Goal: Task Accomplishment & Management: Complete application form

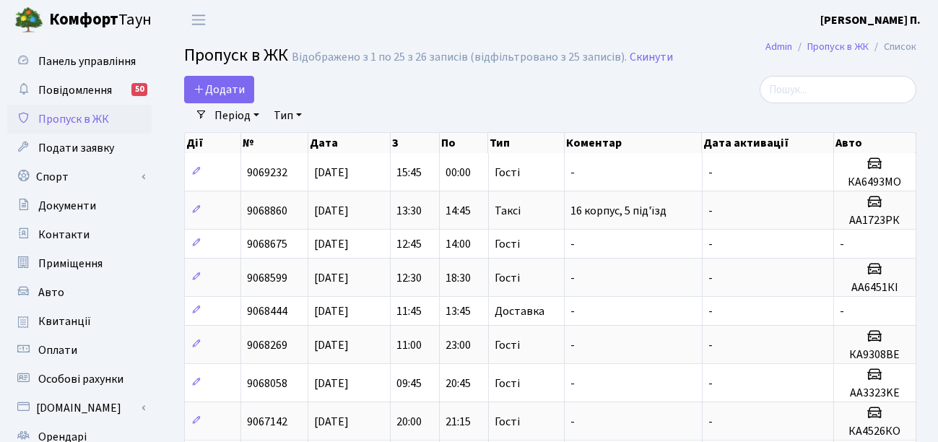
select select "25"
click at [199, 87] on icon at bounding box center [200, 89] width 12 height 12
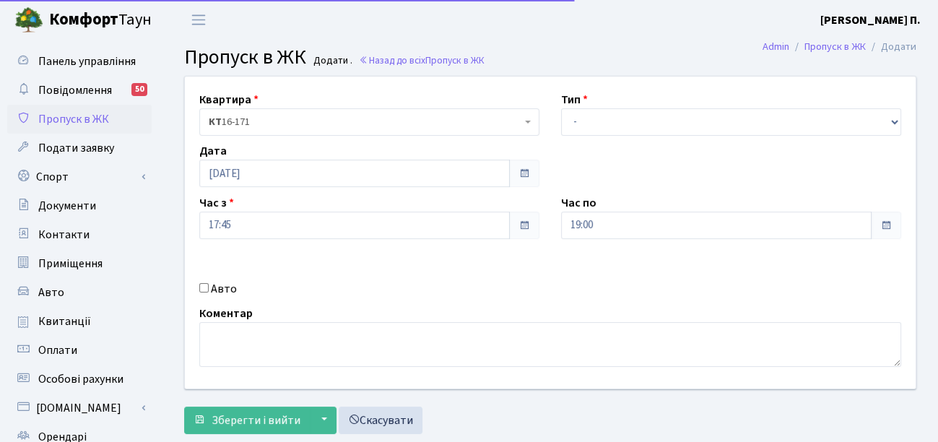
click at [381, 342] on textarea at bounding box center [550, 344] width 702 height 45
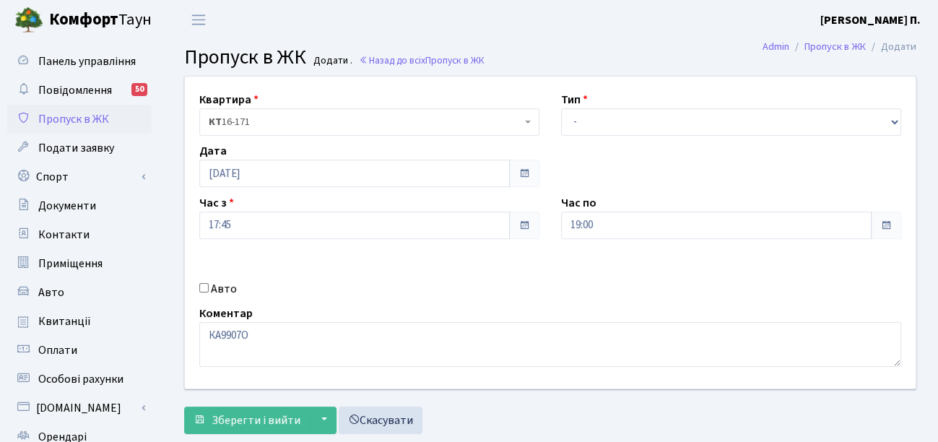
type textarea "[DEMOGRAPHIC_DATA]"
click at [617, 129] on select "- Доставка Таксі Гості Сервіс" at bounding box center [731, 121] width 340 height 27
select select "3"
click at [561, 108] on select "- Доставка Таксі Гості Сервіс" at bounding box center [731, 121] width 340 height 27
click at [204, 289] on input "Авто" at bounding box center [203, 287] width 9 height 9
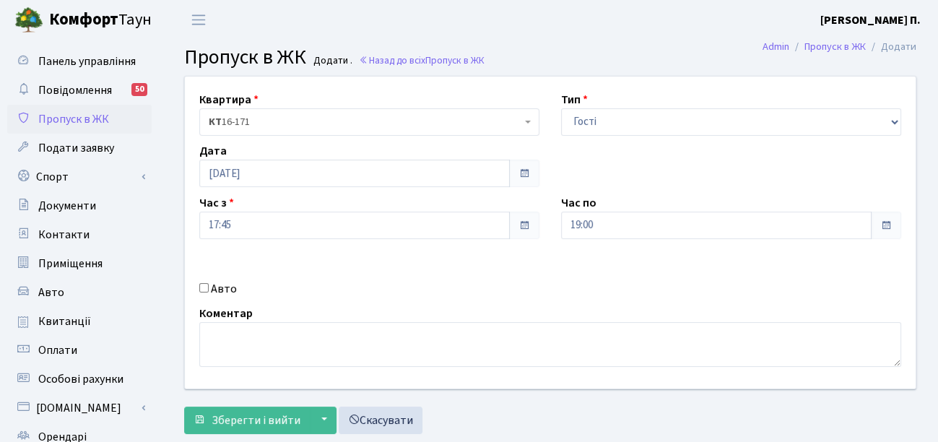
checkbox input "true"
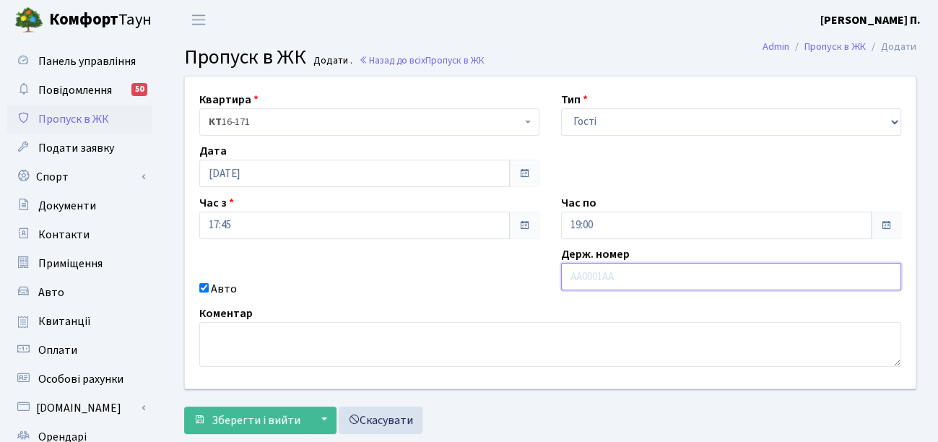
paste input "КА9907ОО"
type input "КА9907ОО"
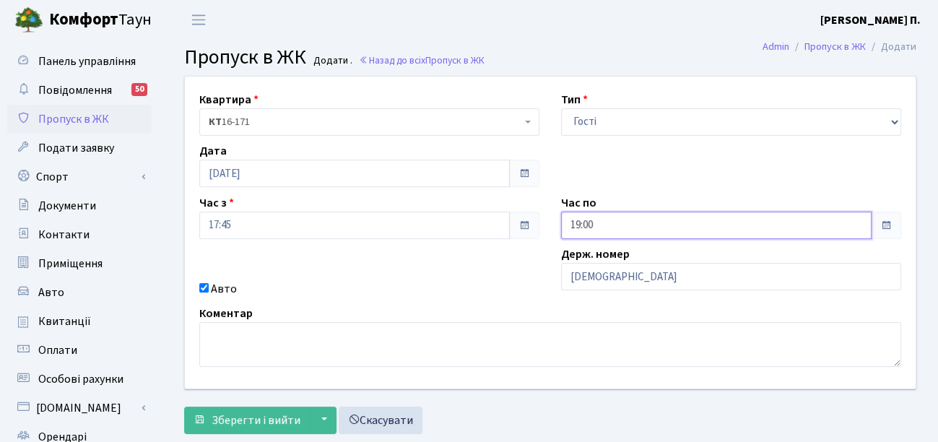
click at [625, 223] on input "19:00" at bounding box center [716, 225] width 311 height 27
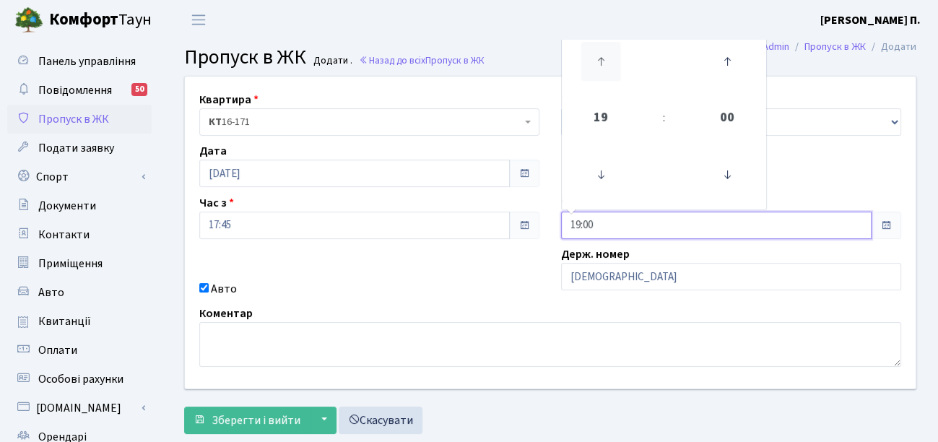
click at [611, 69] on icon at bounding box center [600, 61] width 39 height 39
click at [611, 71] on icon at bounding box center [600, 61] width 39 height 39
type input "23:00"
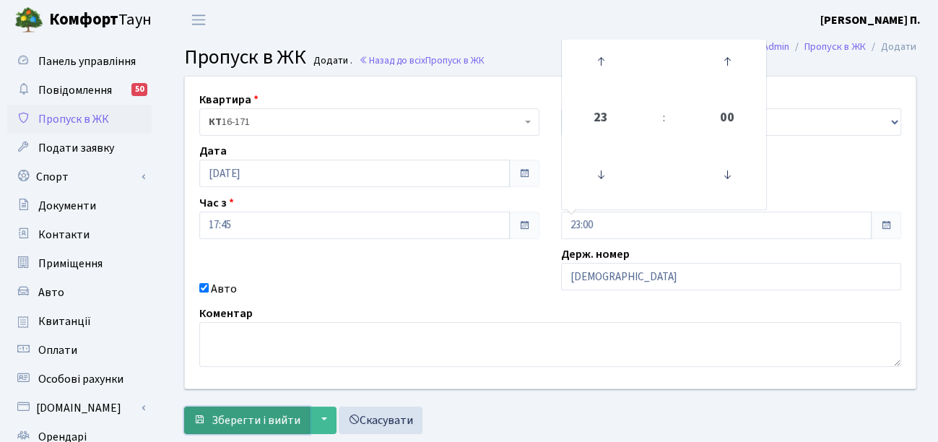
click at [275, 412] on span "Зберегти і вийти" at bounding box center [256, 420] width 89 height 16
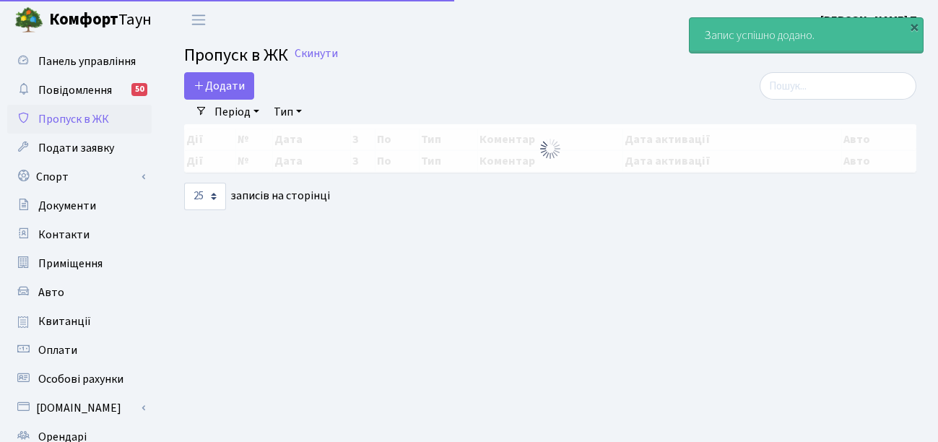
select select "25"
